Goal: Task Accomplishment & Management: Use online tool/utility

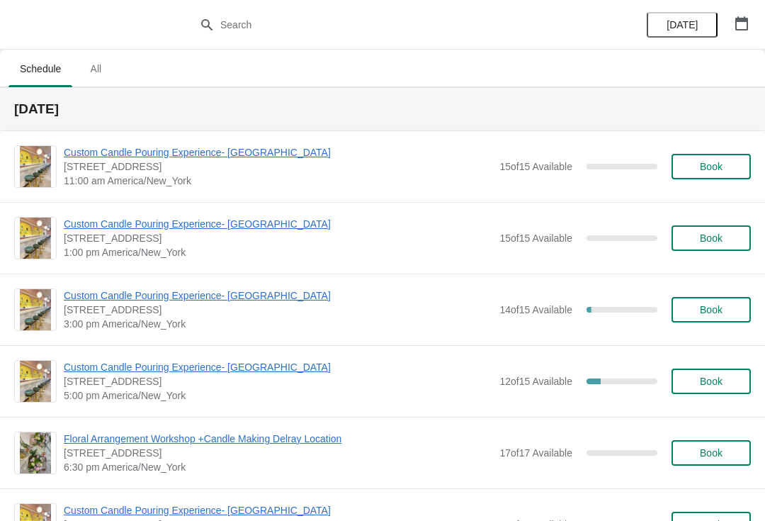
click at [106, 373] on span "Custom Candle Pouring Experience- [GEOGRAPHIC_DATA]" at bounding box center [278, 367] width 429 height 14
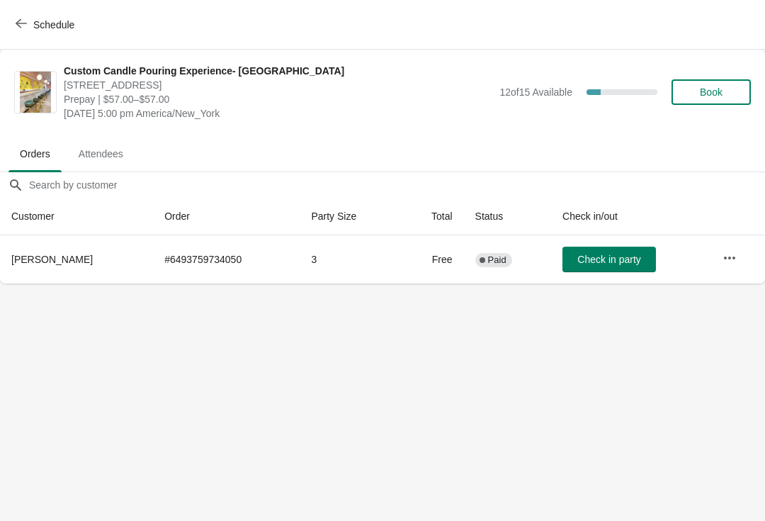
click at [19, 21] on icon "button" at bounding box center [21, 23] width 11 height 9
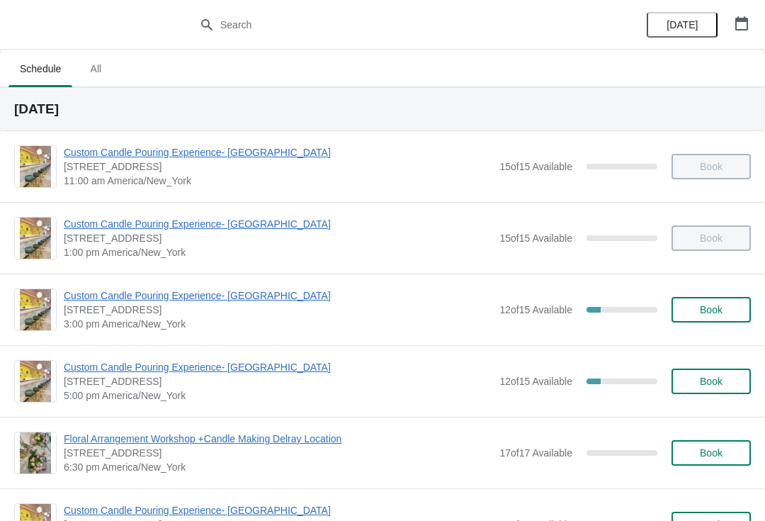
click at [67, 295] on span "Custom Candle Pouring Experience- [GEOGRAPHIC_DATA]" at bounding box center [278, 295] width 429 height 14
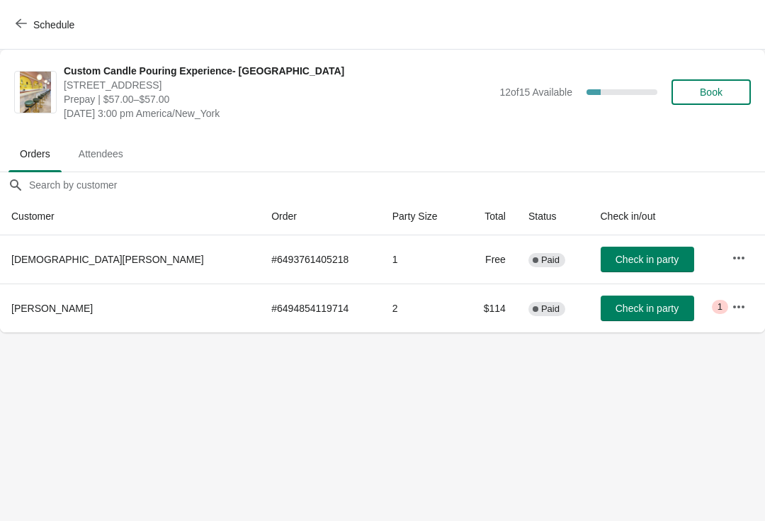
click at [21, 28] on icon "button" at bounding box center [21, 23] width 11 height 11
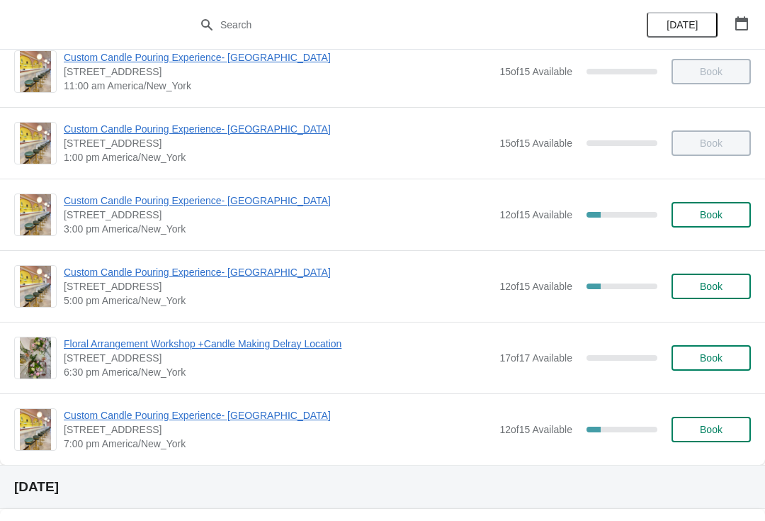
scroll to position [93, 0]
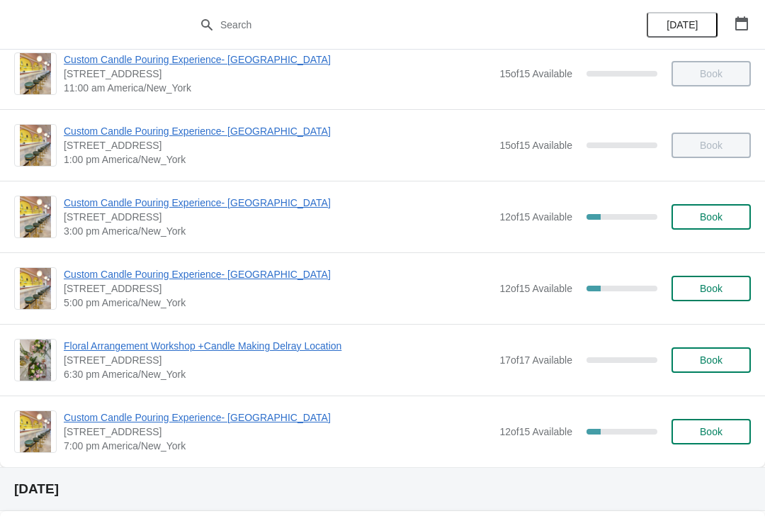
click at [257, 185] on div "Custom Candle Pouring Experience- [GEOGRAPHIC_DATA] [STREET_ADDRESS] 3:00 pm [G…" at bounding box center [382, 217] width 765 height 72
click at [258, 188] on div "Custom Candle Pouring Experience- [GEOGRAPHIC_DATA] [STREET_ADDRESS] 3:00 pm [G…" at bounding box center [382, 217] width 765 height 72
click at [269, 197] on span "Custom Candle Pouring Experience- [GEOGRAPHIC_DATA]" at bounding box center [278, 203] width 429 height 14
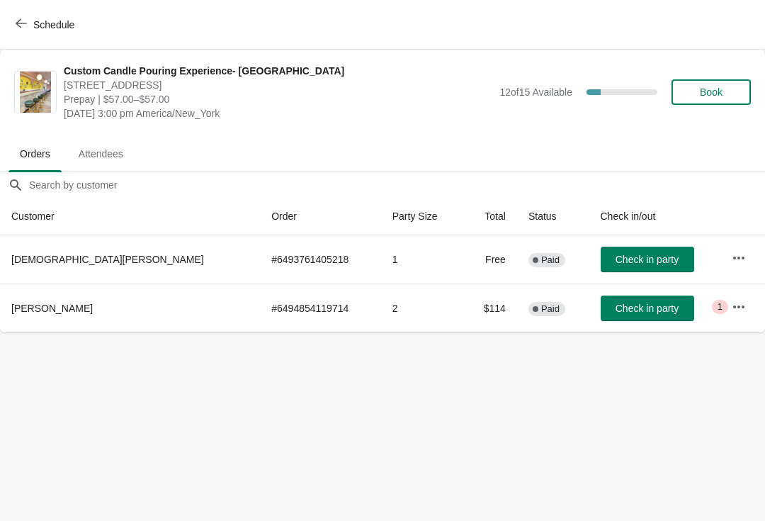
scroll to position [0, 0]
click at [735, 308] on icon "button" at bounding box center [739, 307] width 14 height 14
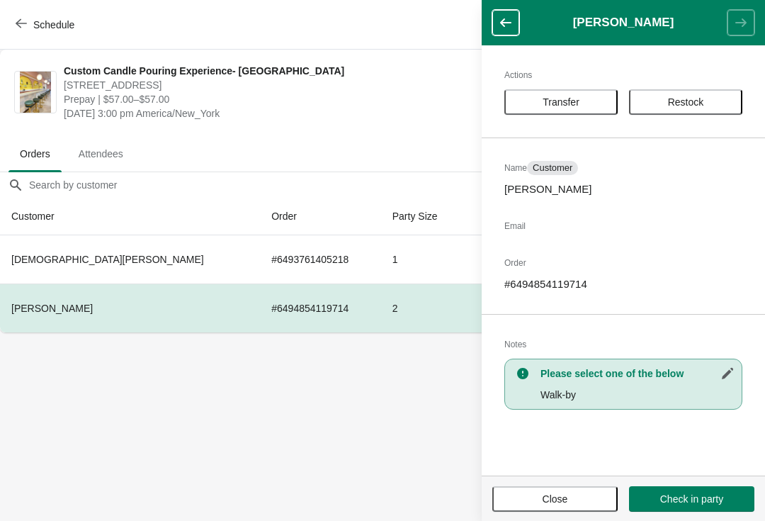
click at [393, 420] on body "Schedule Custom Candle Pouring Experience- [GEOGRAPHIC_DATA] [STREET_ADDRESS] P…" at bounding box center [382, 260] width 765 height 521
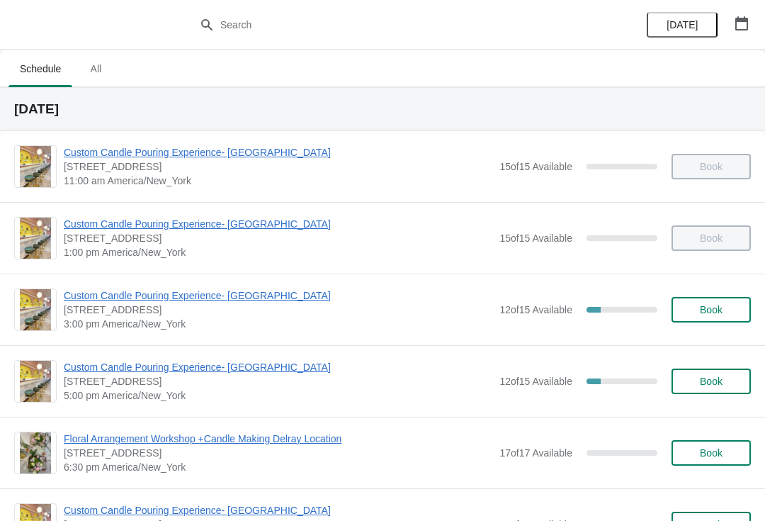
click at [133, 293] on span "Custom Candle Pouring Experience- [GEOGRAPHIC_DATA]" at bounding box center [278, 295] width 429 height 14
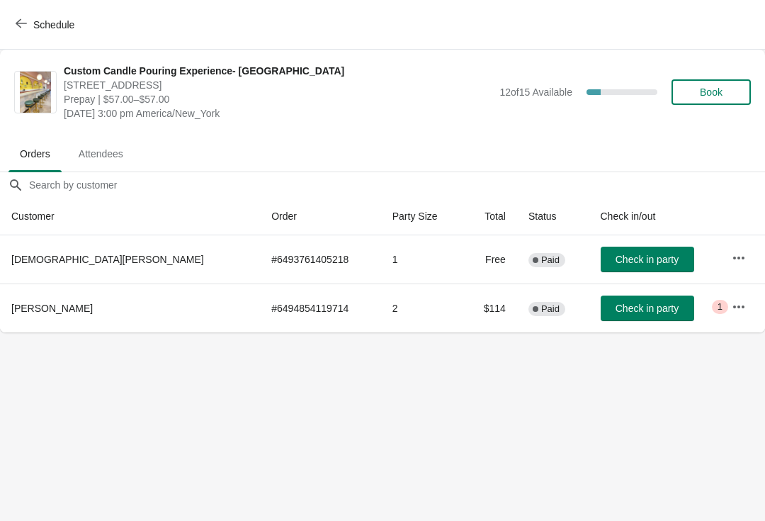
click at [601, 315] on button "Check in party" at bounding box center [648, 308] width 94 height 26
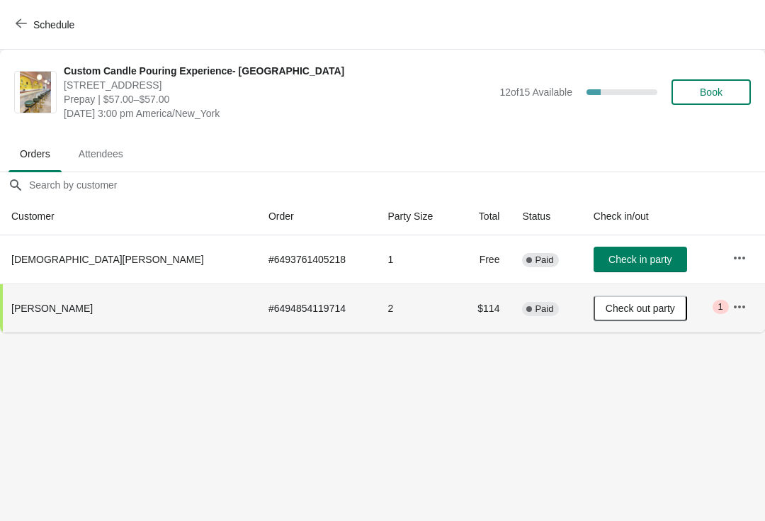
click at [594, 271] on button "Check in party" at bounding box center [641, 260] width 94 height 26
